Goal: Transaction & Acquisition: Purchase product/service

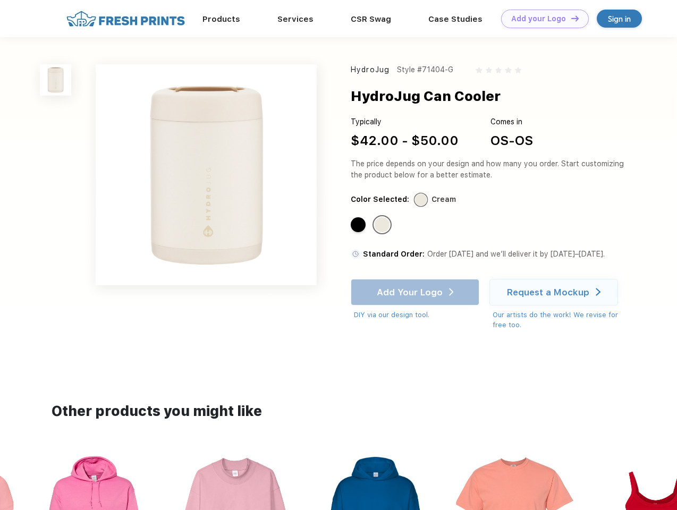
click at [541, 19] on link "Add your Logo Design Tool" at bounding box center [545, 19] width 88 height 19
click at [0, 0] on div "Design Tool" at bounding box center [0, 0] width 0 height 0
click at [570, 18] on link "Add your Logo Design Tool" at bounding box center [545, 19] width 88 height 19
click at [56, 80] on img at bounding box center [55, 79] width 31 height 31
click at [359, 225] on div "Standard Color" at bounding box center [358, 224] width 15 height 15
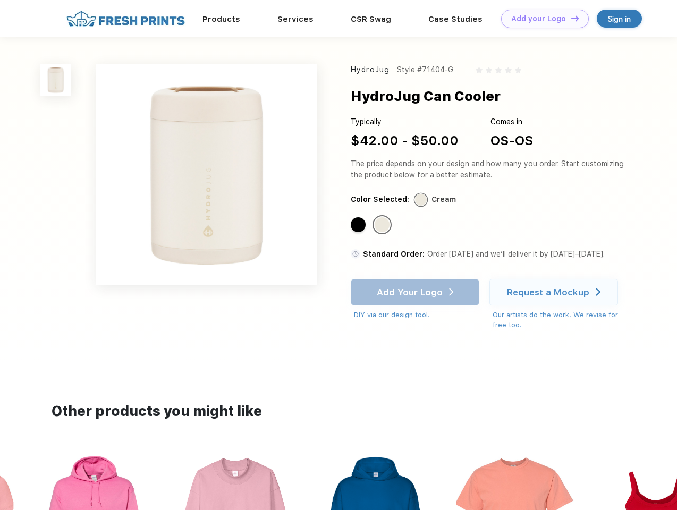
click at [383, 225] on div "Standard Color" at bounding box center [382, 224] width 15 height 15
click at [416, 292] on div "Add Your Logo DIY via our design tool. Ah shoot! This product isn't up in our d…" at bounding box center [415, 299] width 129 height 41
click at [555, 292] on div "Request a Mockup" at bounding box center [548, 292] width 82 height 11
